Goal: Navigation & Orientation: Find specific page/section

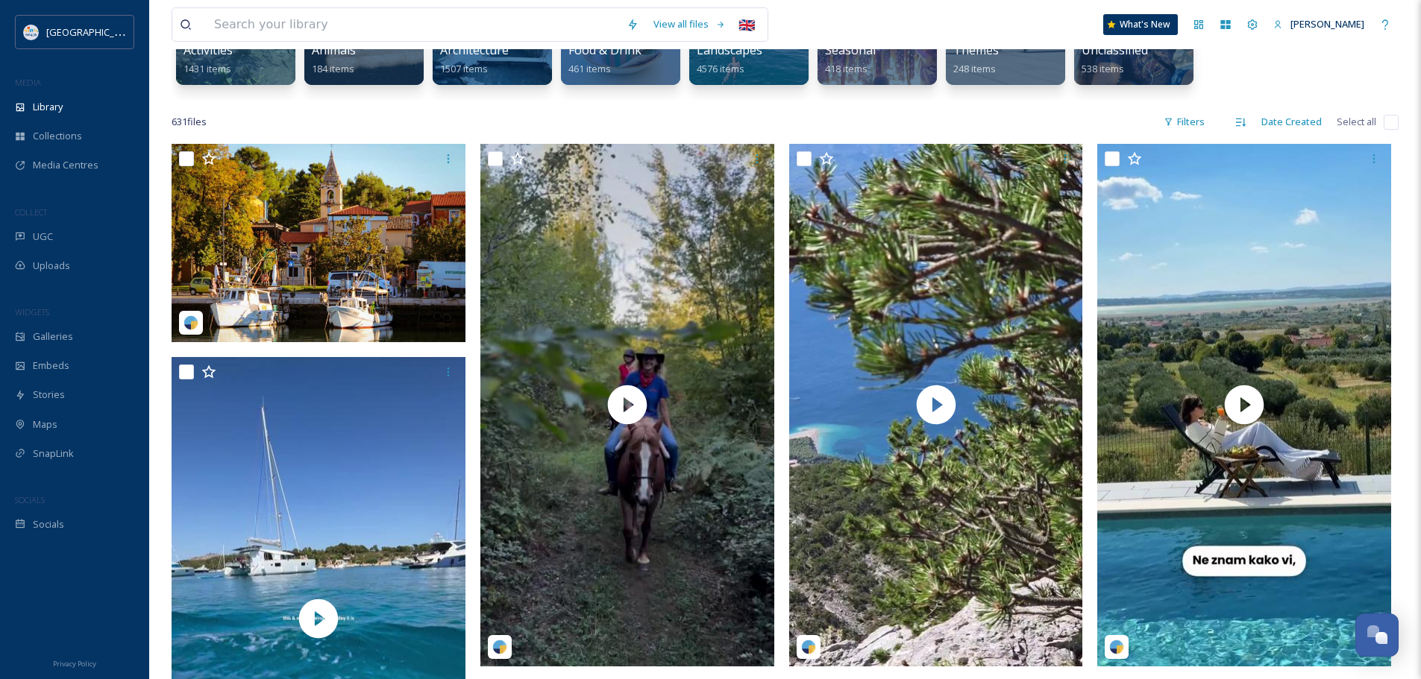
scroll to position [5841, 0]
drag, startPoint x: 206, startPoint y: 123, endPoint x: 156, endPoint y: 124, distance: 50.0
click at [252, 129] on div "631 file s Filters Date Created Select all" at bounding box center [785, 121] width 1227 height 29
drag, startPoint x: 240, startPoint y: 128, endPoint x: 154, endPoint y: 128, distance: 86.5
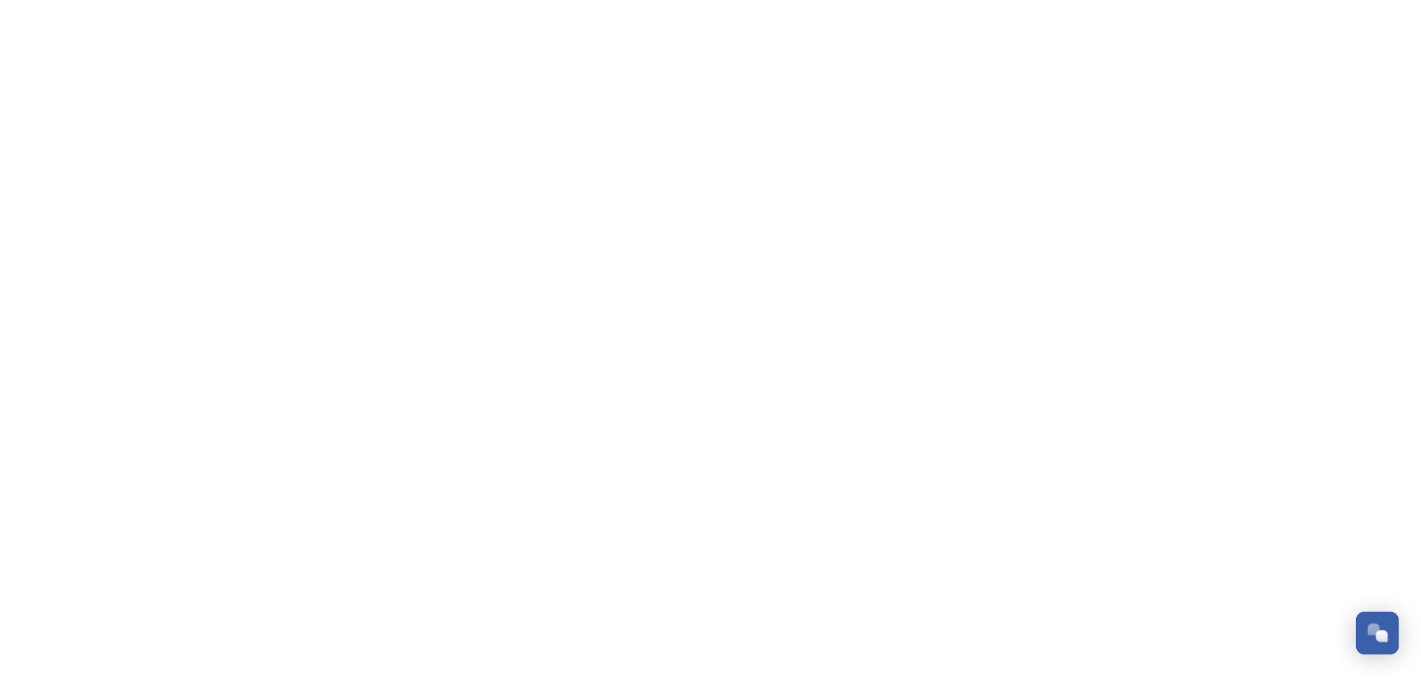
scroll to position [5841, 0]
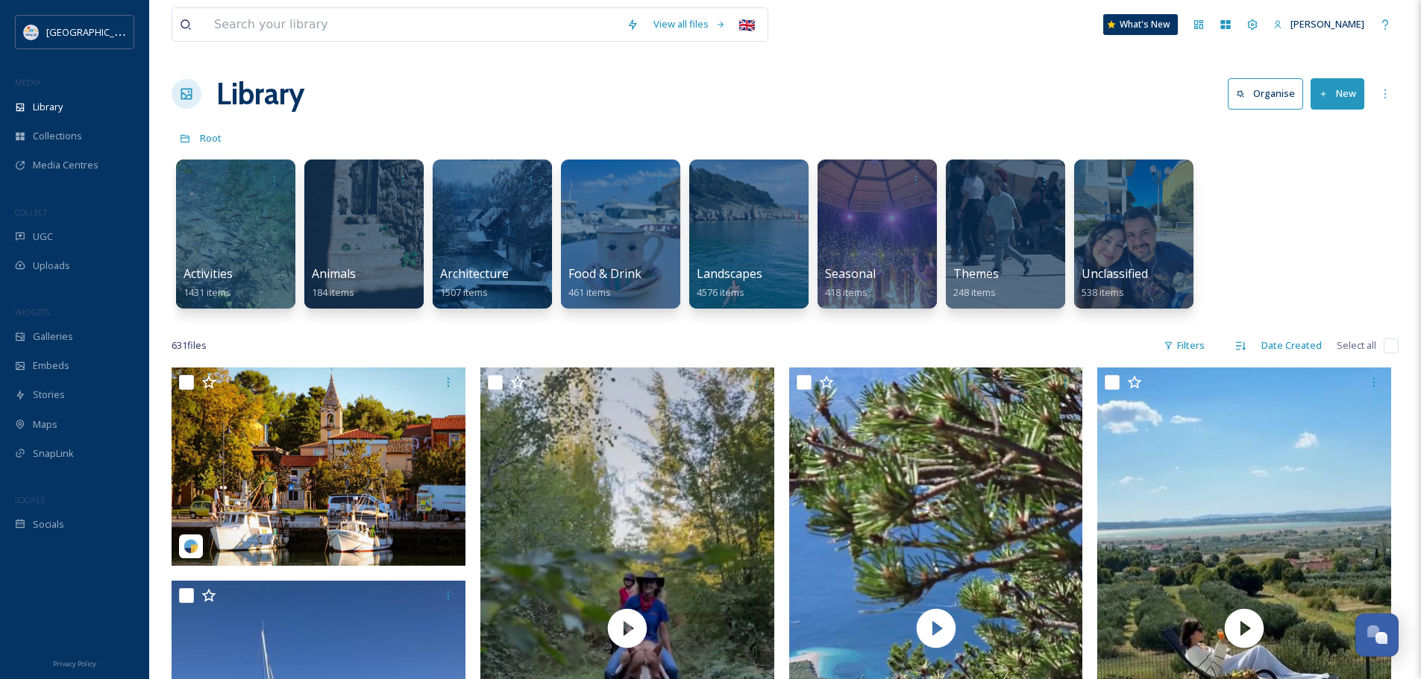
drag, startPoint x: 399, startPoint y: 91, endPoint x: 318, endPoint y: 79, distance: 81.4
click at [318, 79] on div "Library Organise New" at bounding box center [785, 94] width 1227 height 45
click at [446, 102] on div "Library Organise New" at bounding box center [785, 94] width 1227 height 45
